Goal: Information Seeking & Learning: Learn about a topic

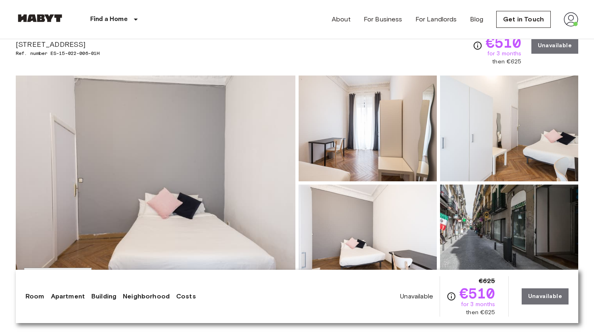
scroll to position [38, 0]
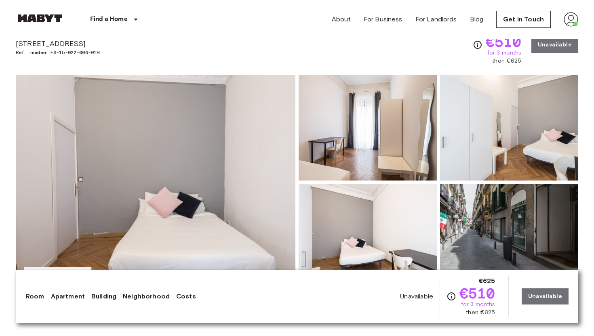
click at [500, 156] on img at bounding box center [509, 128] width 138 height 106
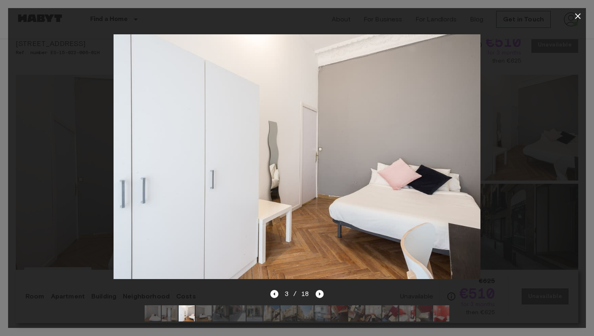
click at [365, 189] on img at bounding box center [297, 156] width 367 height 245
click at [350, 181] on img at bounding box center [297, 156] width 367 height 245
click at [580, 19] on icon "button" at bounding box center [578, 16] width 10 height 10
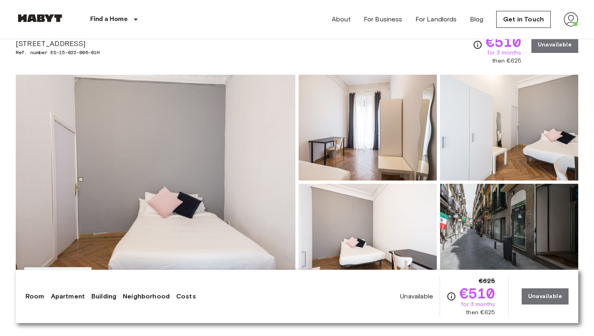
click at [386, 230] on img at bounding box center [368, 237] width 138 height 106
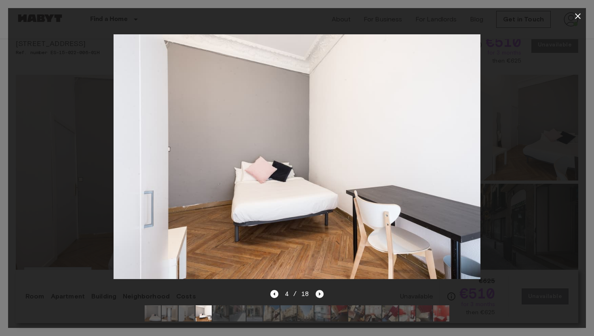
click at [319, 296] on icon "Next image" at bounding box center [320, 294] width 8 height 8
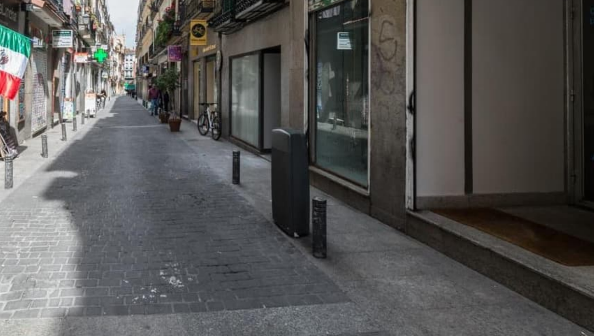
drag, startPoint x: 316, startPoint y: 127, endPoint x: 310, endPoint y: 189, distance: 62.5
click at [310, 189] on img at bounding box center [291, 156] width 367 height 245
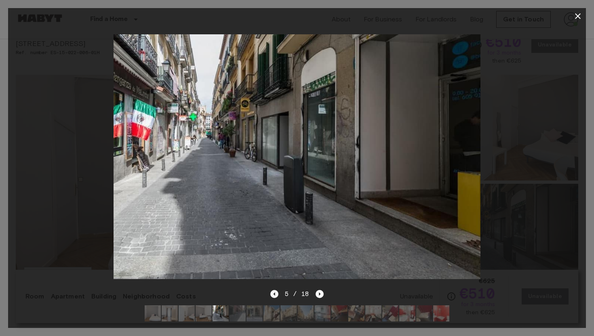
click at [273, 296] on icon "Previous image" at bounding box center [274, 294] width 8 height 8
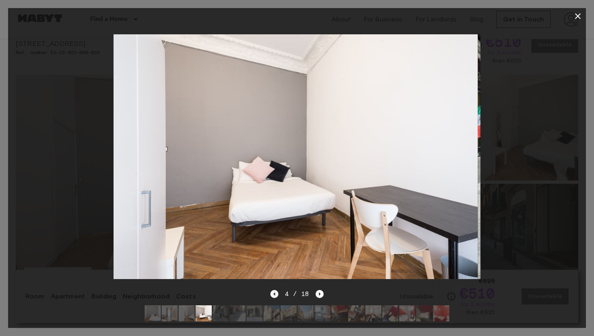
click at [273, 296] on icon "Previous image" at bounding box center [274, 294] width 8 height 8
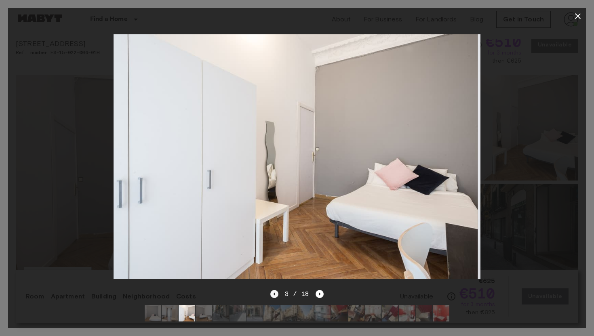
click at [273, 296] on icon "Previous image" at bounding box center [274, 294] width 8 height 8
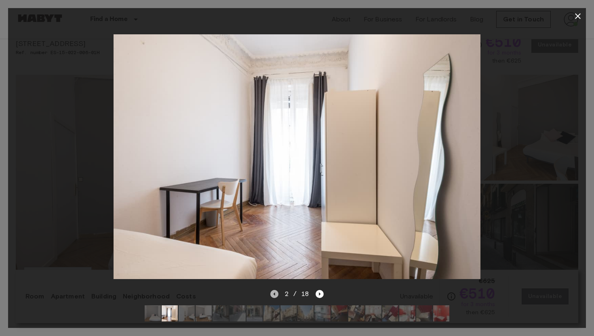
click at [273, 296] on icon "Previous image" at bounding box center [274, 294] width 8 height 8
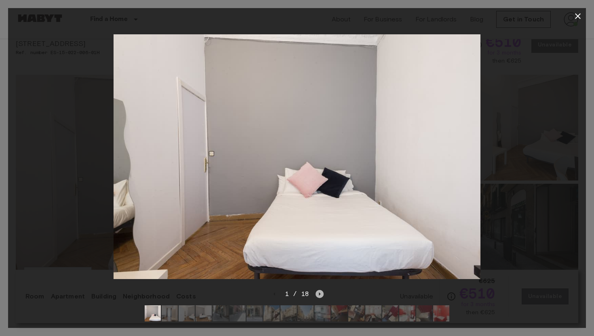
click at [317, 295] on icon "Next image" at bounding box center [320, 294] width 8 height 8
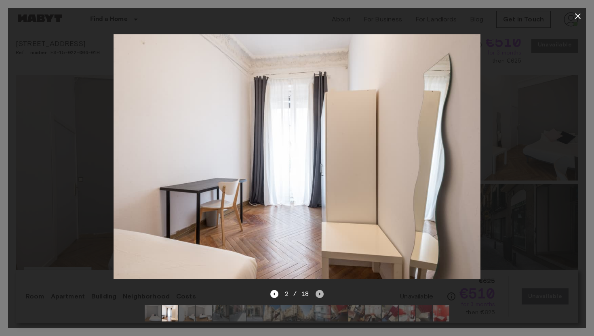
click at [317, 295] on icon "Next image" at bounding box center [320, 294] width 8 height 8
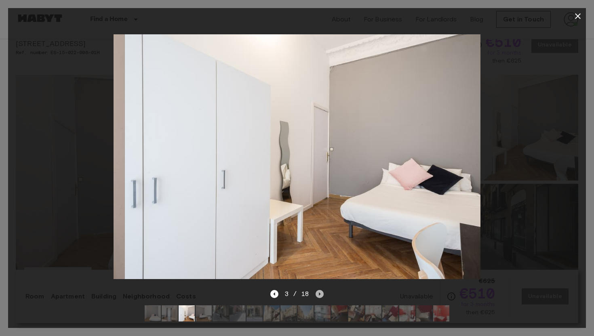
click at [317, 295] on icon "Next image" at bounding box center [320, 294] width 8 height 8
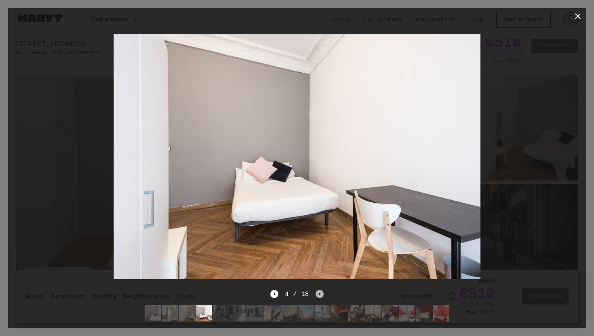
click at [317, 295] on icon "Next image" at bounding box center [320, 294] width 8 height 8
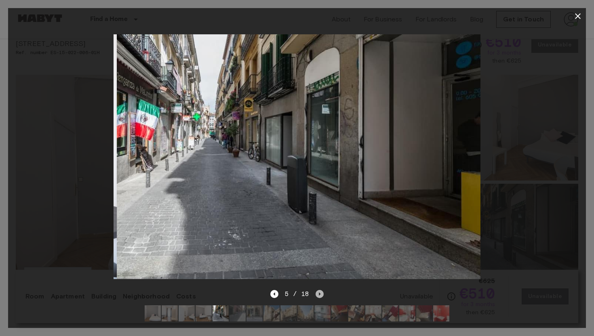
click at [317, 295] on icon "Next image" at bounding box center [320, 294] width 8 height 8
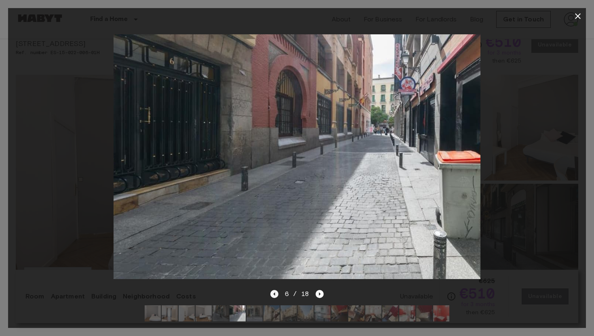
click at [275, 295] on icon "Previous image" at bounding box center [274, 294] width 8 height 8
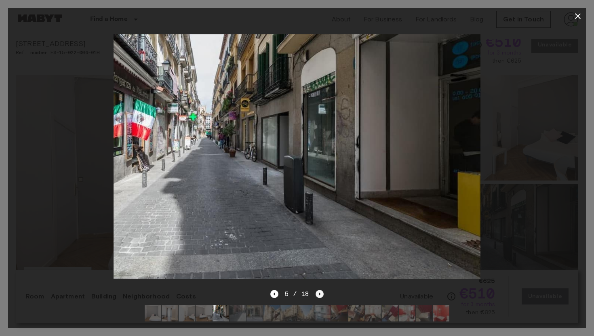
click at [323, 297] on icon "Next image" at bounding box center [320, 294] width 8 height 8
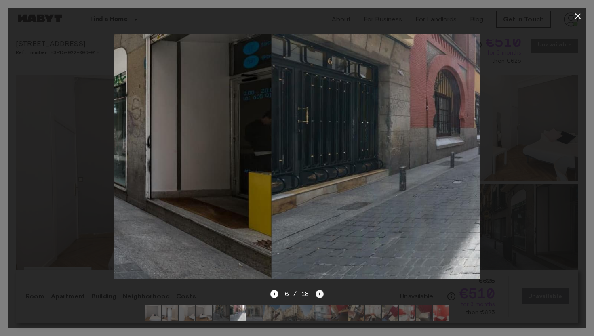
click at [323, 297] on icon "Next image" at bounding box center [320, 294] width 8 height 8
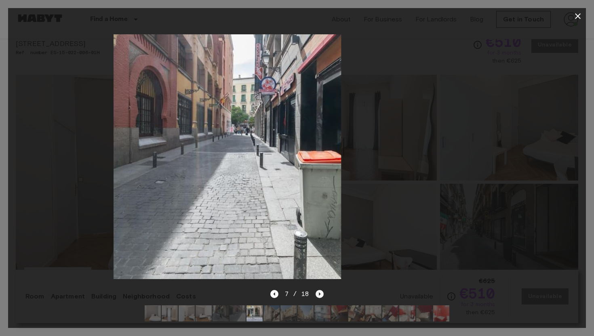
click at [323, 297] on icon "Next image" at bounding box center [320, 294] width 8 height 8
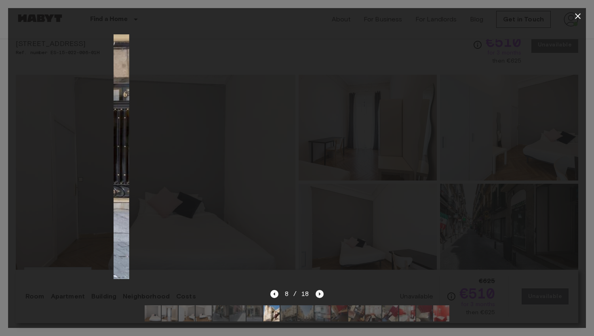
click at [323, 297] on icon "Next image" at bounding box center [320, 294] width 8 height 8
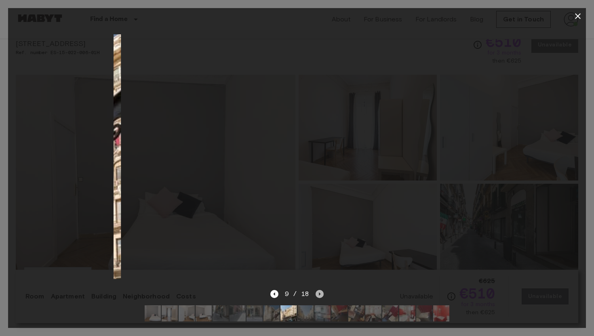
click at [323, 297] on icon "Next image" at bounding box center [320, 294] width 8 height 8
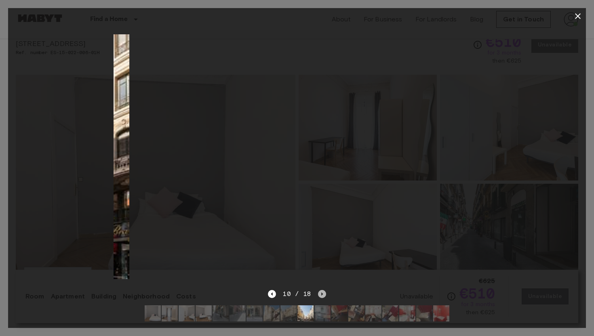
click at [323, 297] on icon "Next image" at bounding box center [322, 294] width 8 height 8
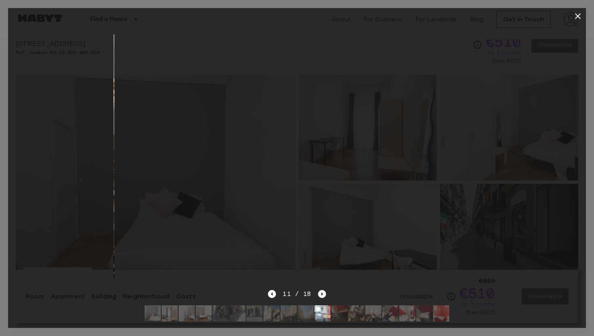
click at [323, 297] on icon "Next image" at bounding box center [322, 294] width 8 height 8
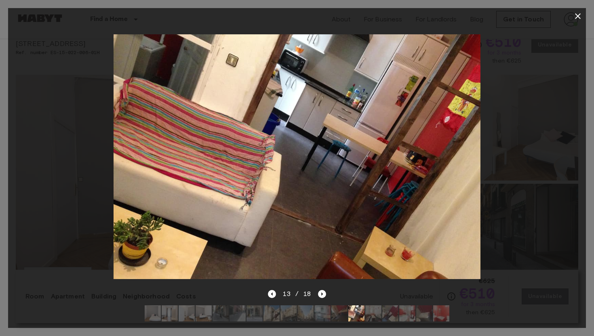
click at [277, 299] on div at bounding box center [297, 313] width 318 height 29
click at [272, 294] on icon "Previous image" at bounding box center [272, 294] width 2 height 3
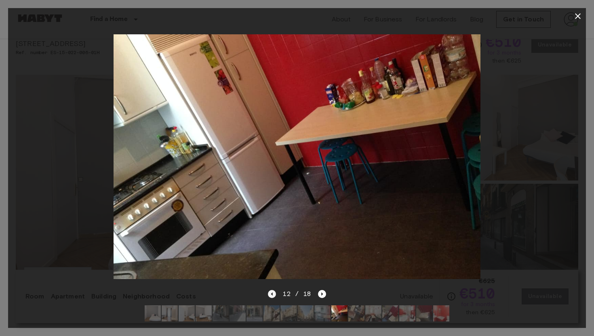
click at [272, 294] on icon "Previous image" at bounding box center [272, 294] width 2 height 3
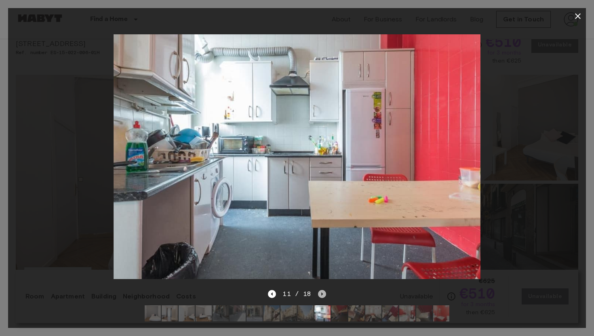
click at [325, 295] on icon "Next image" at bounding box center [322, 294] width 8 height 8
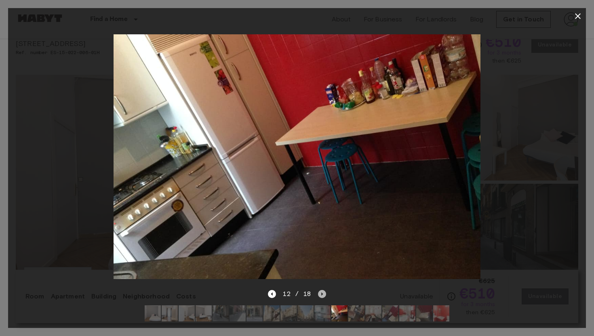
click at [325, 295] on icon "Next image" at bounding box center [322, 294] width 8 height 8
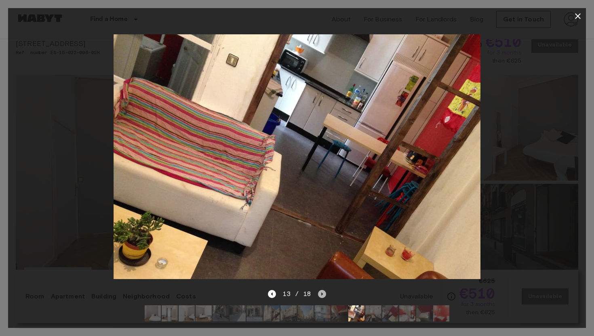
click at [325, 295] on icon "Next image" at bounding box center [322, 294] width 8 height 8
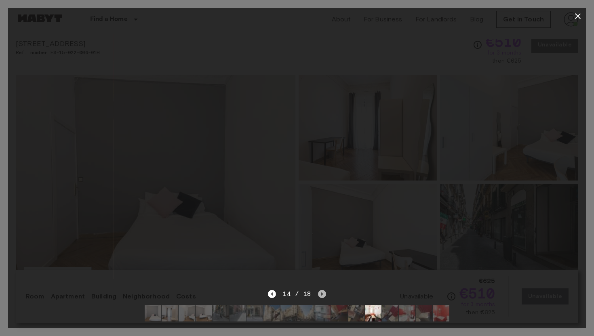
click at [325, 295] on icon "Next image" at bounding box center [322, 294] width 8 height 8
click at [325, 295] on div "18 / 18" at bounding box center [297, 294] width 58 height 10
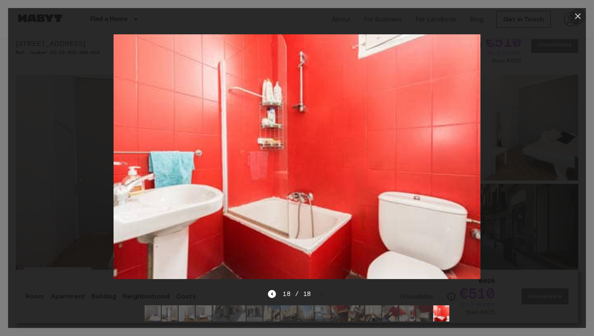
click at [578, 15] on icon "button" at bounding box center [578, 16] width 10 height 10
